Goal: Task Accomplishment & Management: Manage account settings

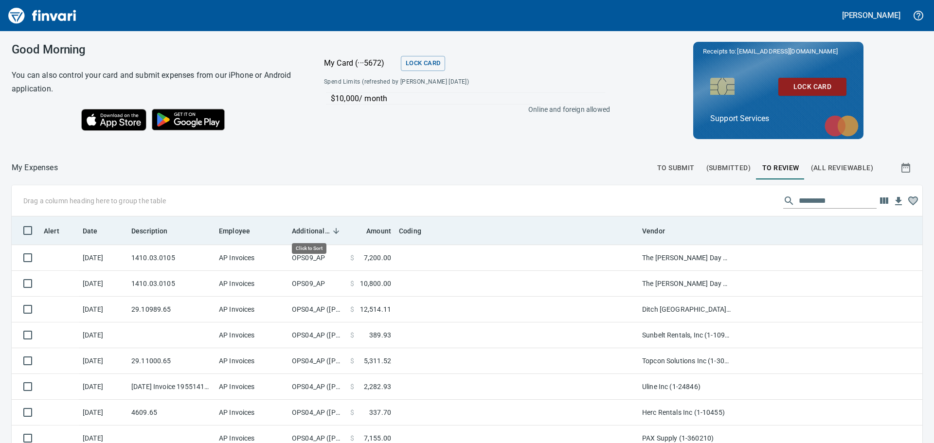
click at [321, 226] on span "Additional Reviewer" at bounding box center [311, 231] width 38 height 12
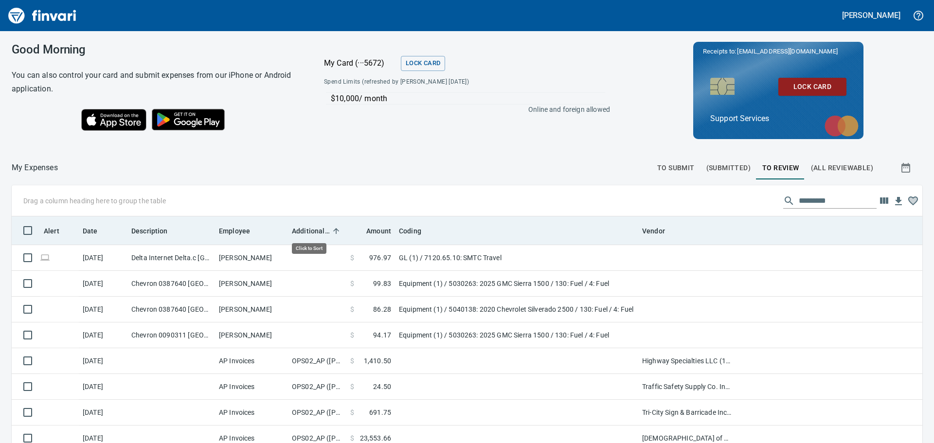
click at [321, 226] on span "Additional Reviewer" at bounding box center [311, 231] width 38 height 12
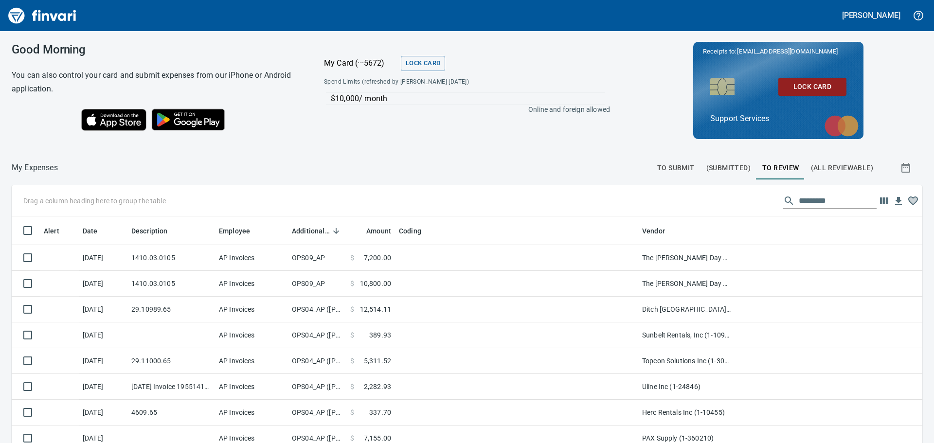
scroll to position [329, 889]
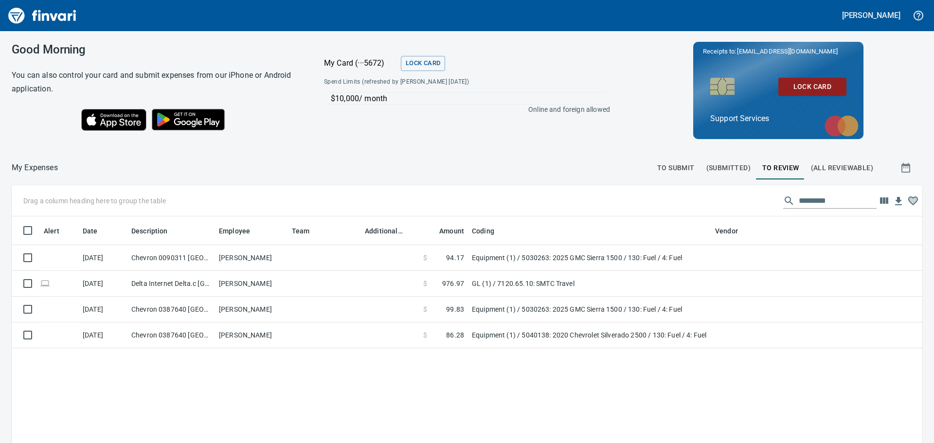
scroll to position [329, 889]
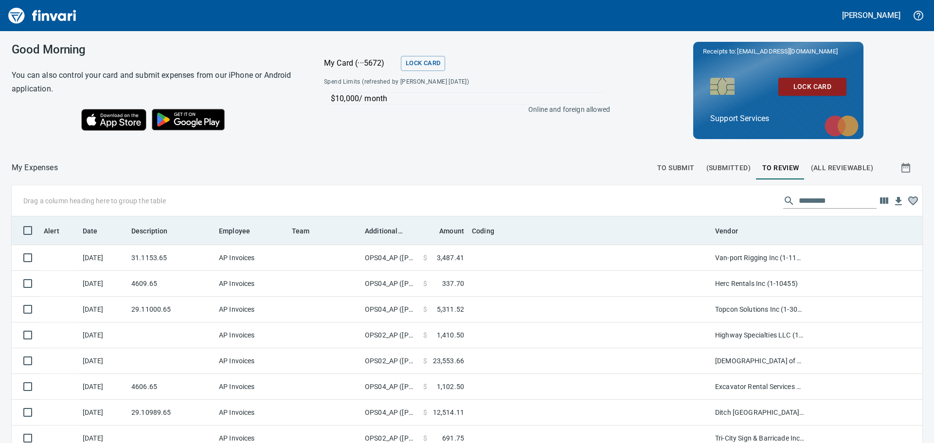
click at [383, 237] on th "Additional Reviewer" at bounding box center [390, 231] width 58 height 28
click at [383, 225] on th "Additional Reviewer" at bounding box center [390, 231] width 58 height 28
click at [383, 225] on span "Additional Reviewer" at bounding box center [384, 231] width 38 height 12
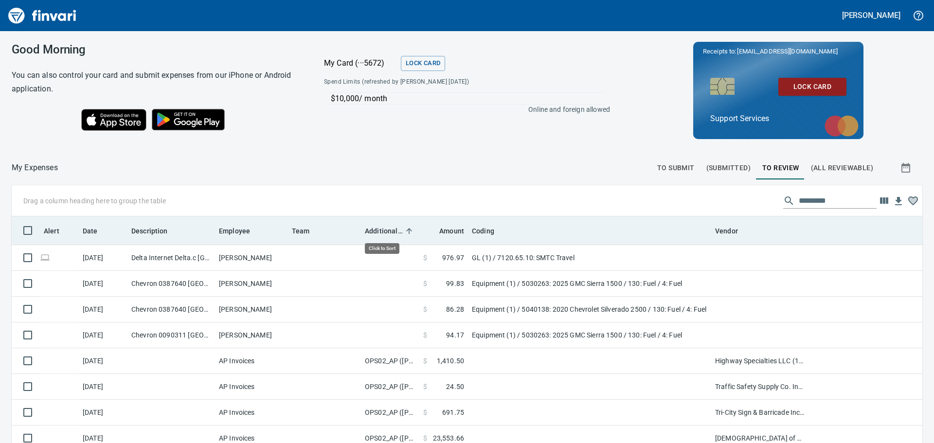
click at [395, 233] on span "Additional Reviewer" at bounding box center [384, 231] width 38 height 12
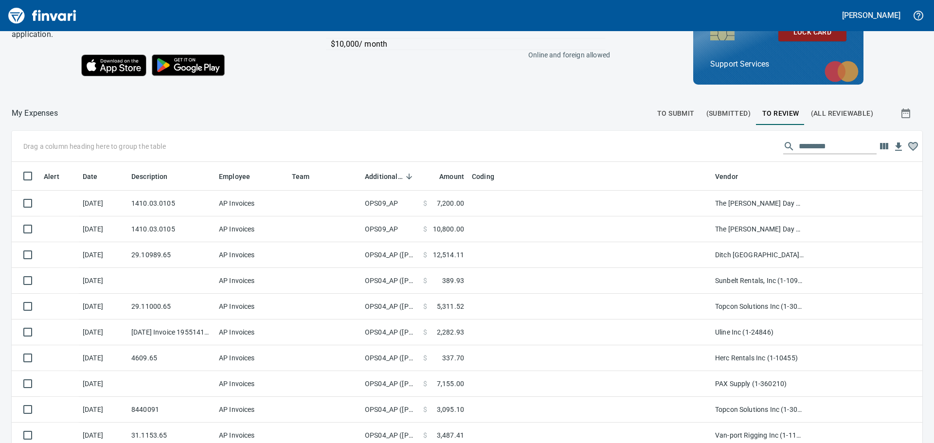
scroll to position [0, 0]
